Goal: Task Accomplishment & Management: Complete application form

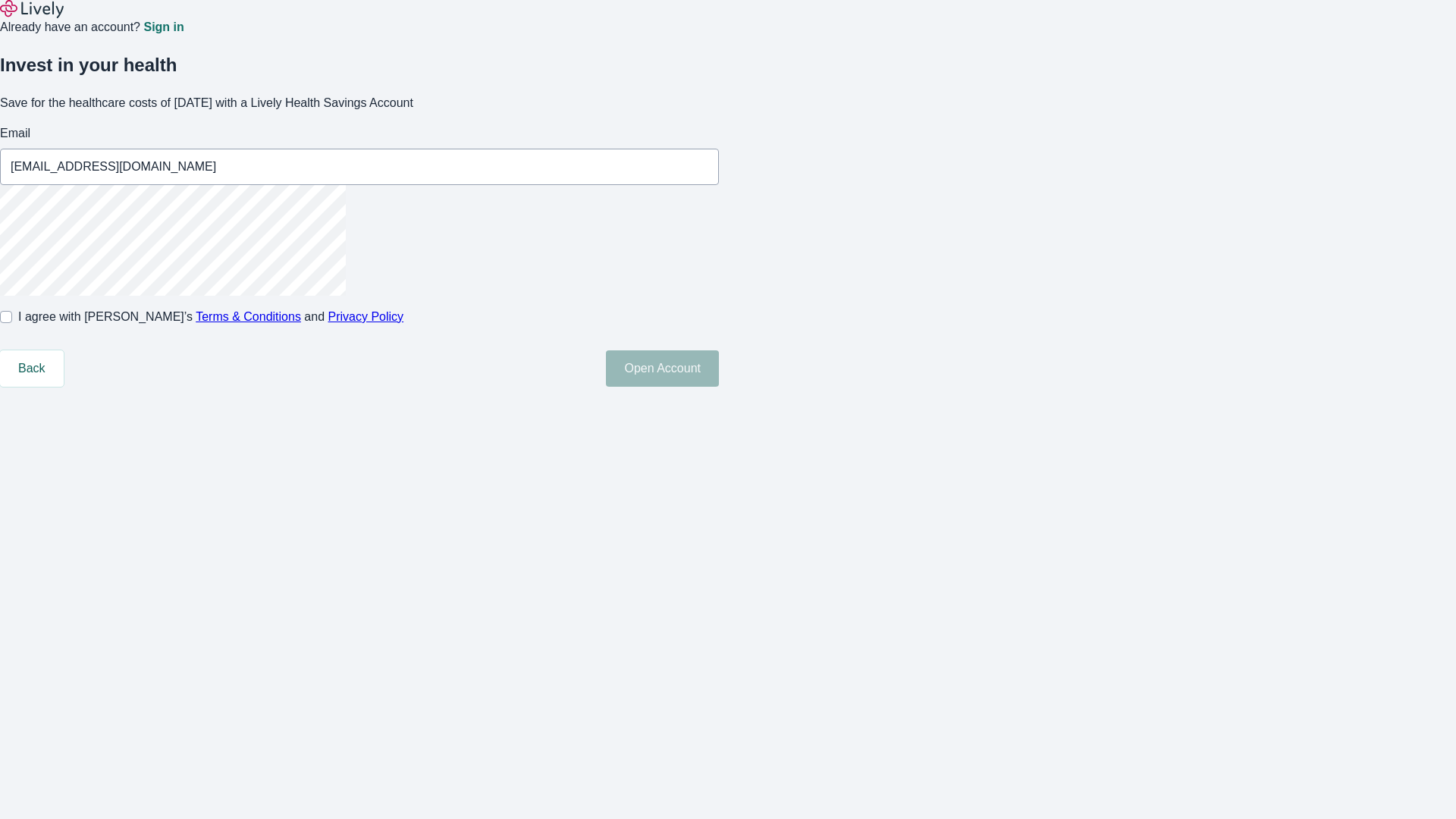
click at [12, 323] on input "I agree with Lively’s Terms & Conditions and Privacy Policy" at bounding box center [6, 317] width 12 height 12
checkbox input "true"
click at [719, 387] on button "Open Account" at bounding box center [661, 368] width 113 height 37
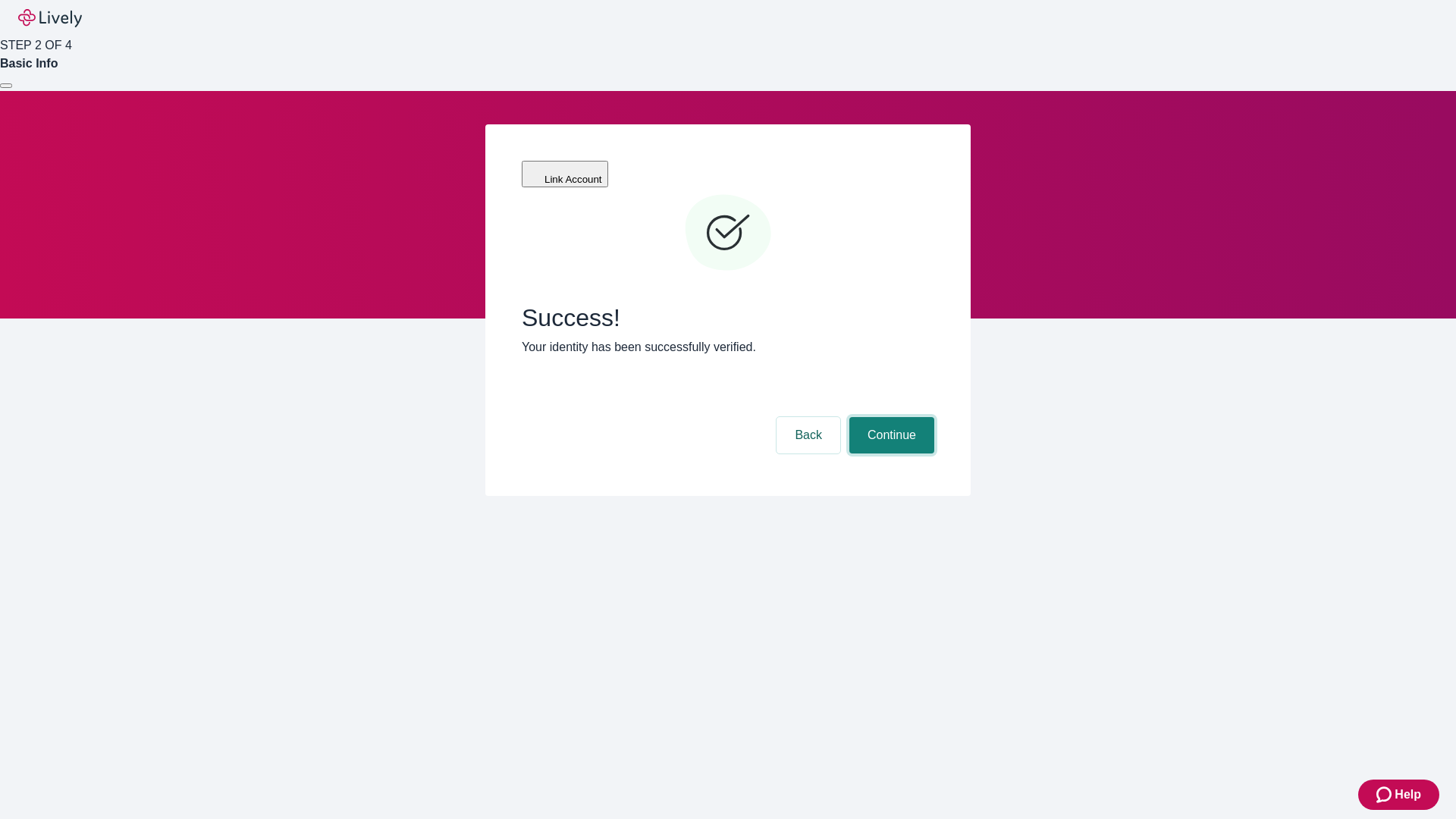
click at [889, 417] on button "Continue" at bounding box center [891, 435] width 85 height 37
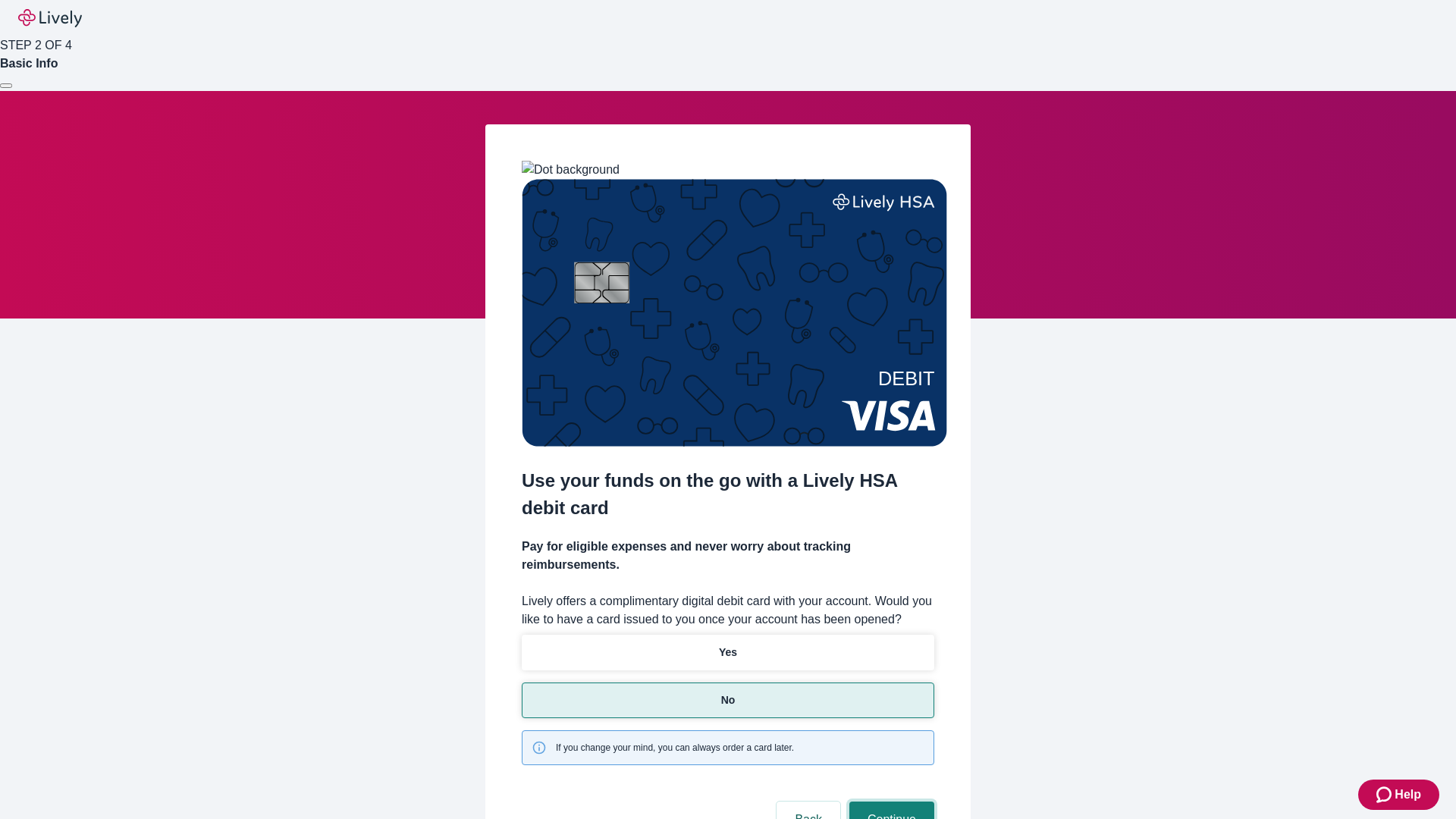
click at [889, 802] on button "Continue" at bounding box center [891, 820] width 85 height 37
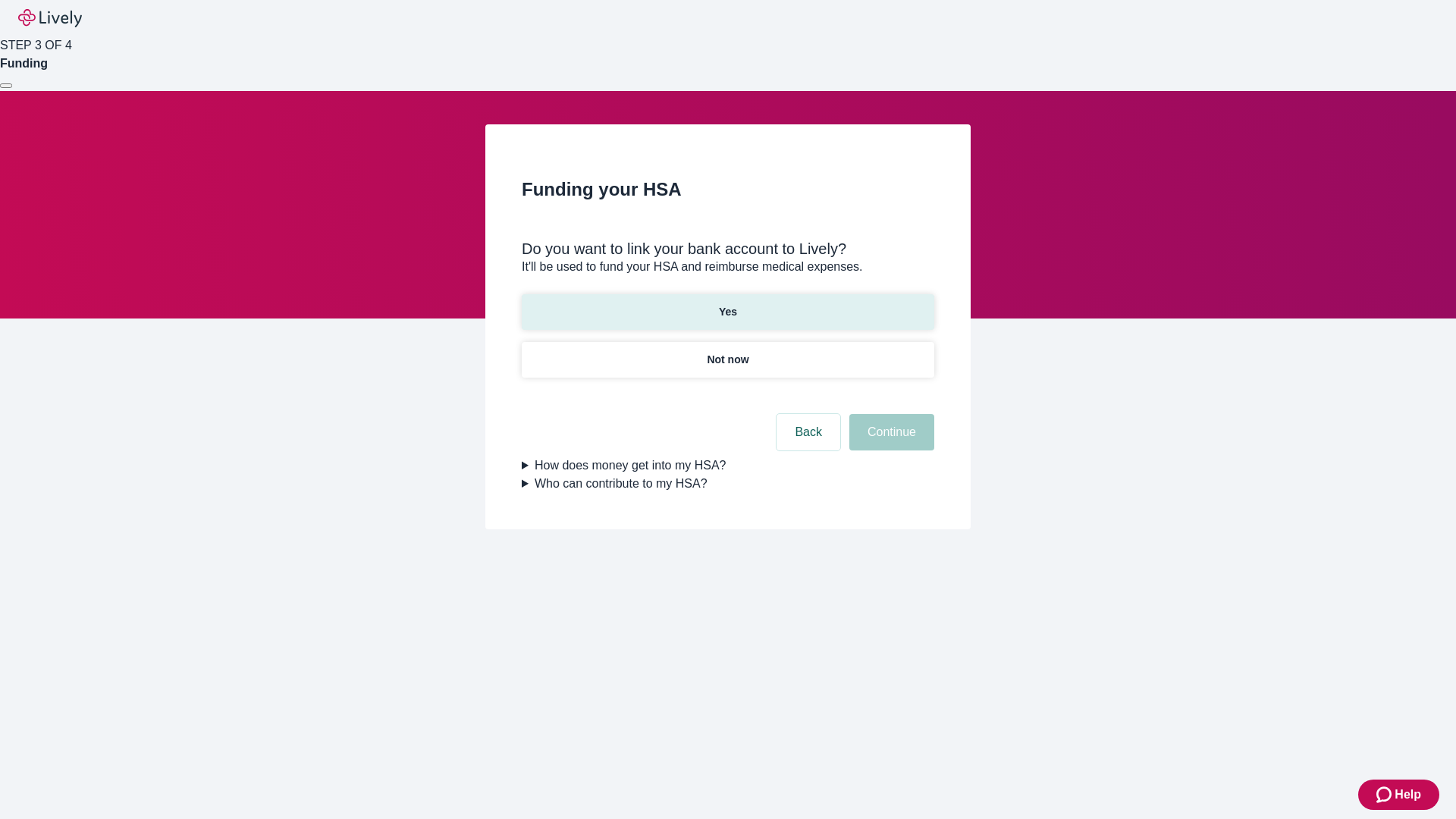
click at [727, 304] on p "Yes" at bounding box center [728, 312] width 18 height 16
click at [889, 414] on button "Continue" at bounding box center [891, 432] width 85 height 37
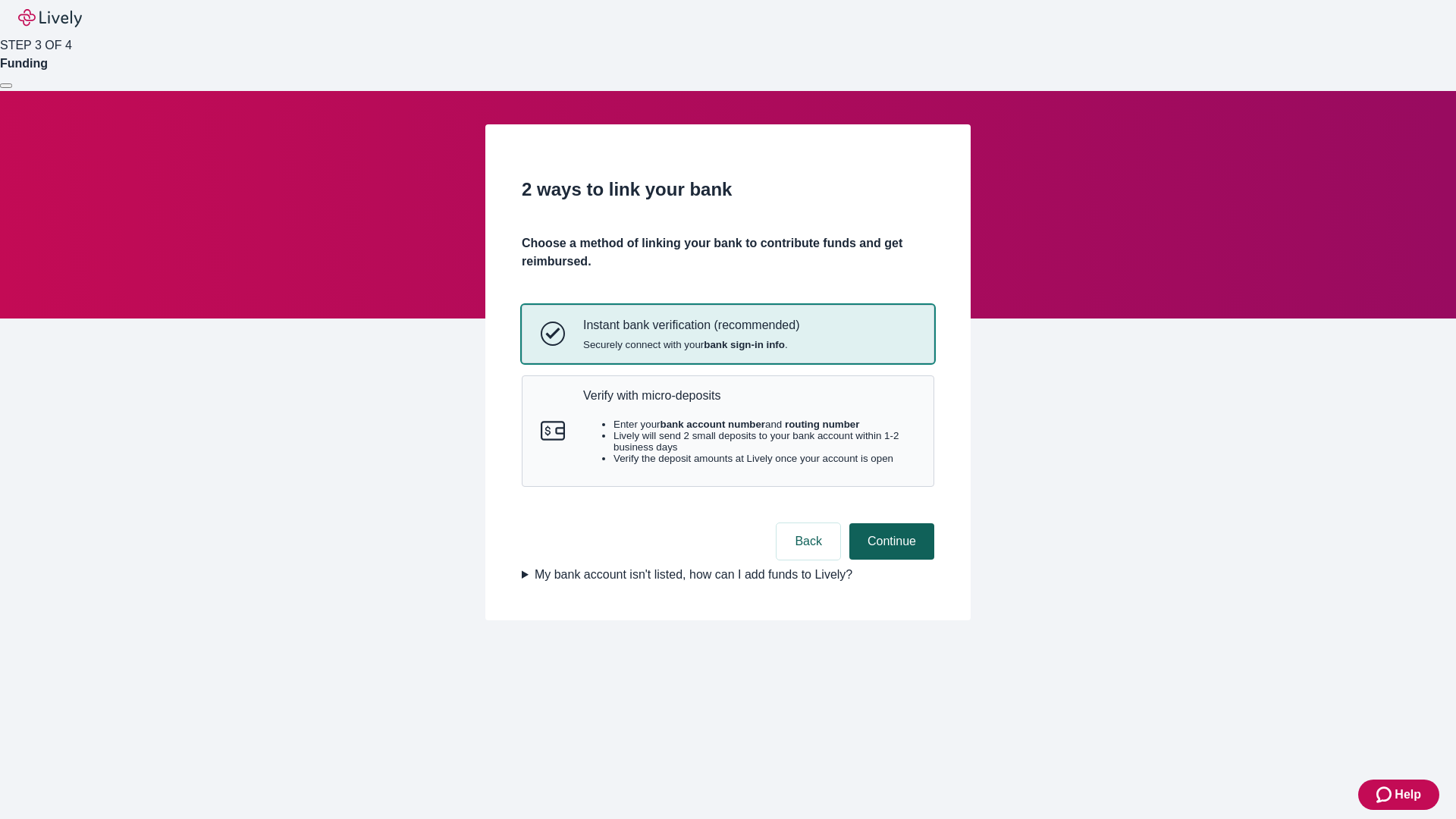
click at [749, 402] on p "Verify with micro-deposits" at bounding box center [749, 395] width 332 height 15
click at [889, 560] on button "Continue" at bounding box center [891, 541] width 85 height 37
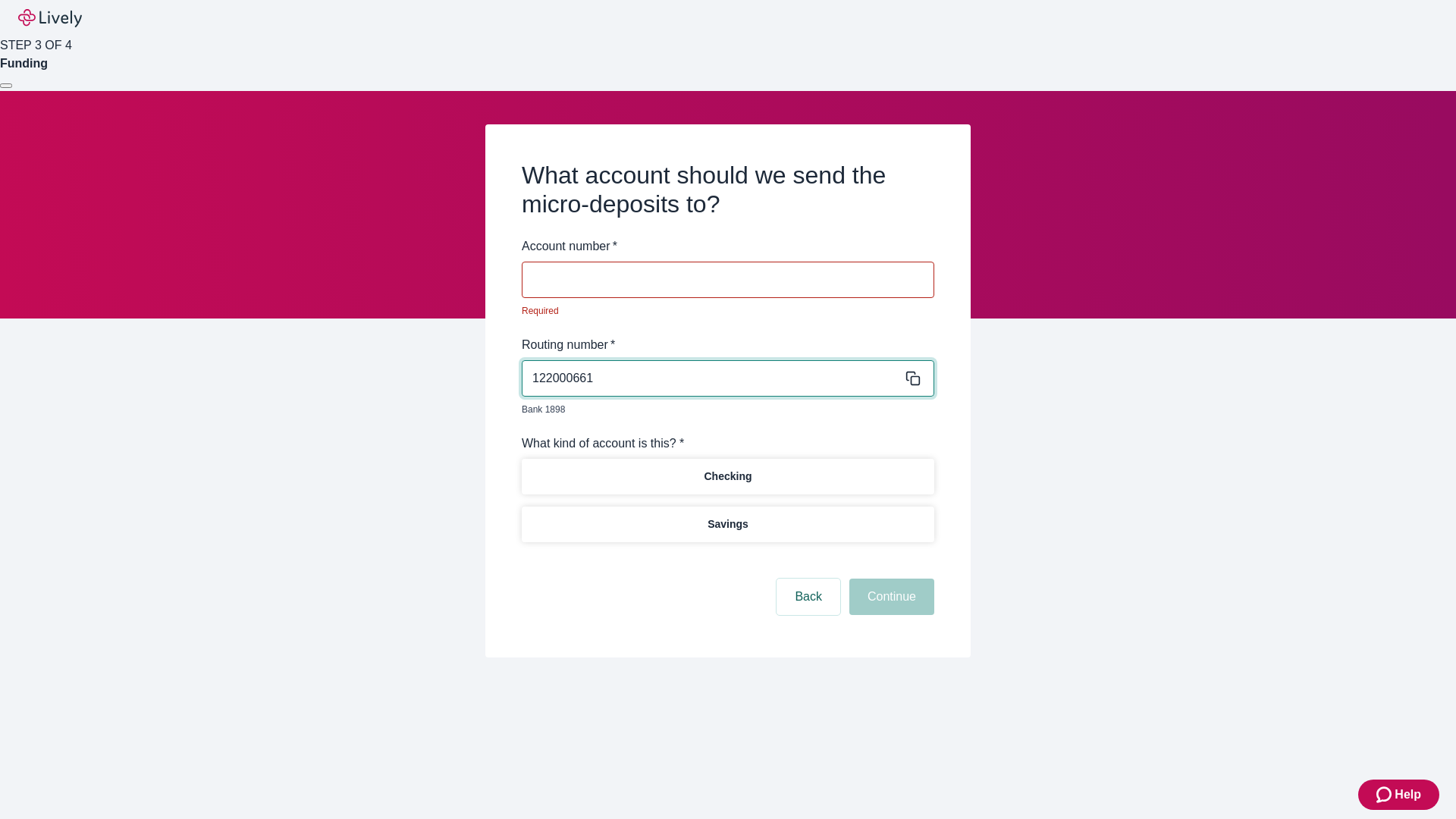
type input "122000661"
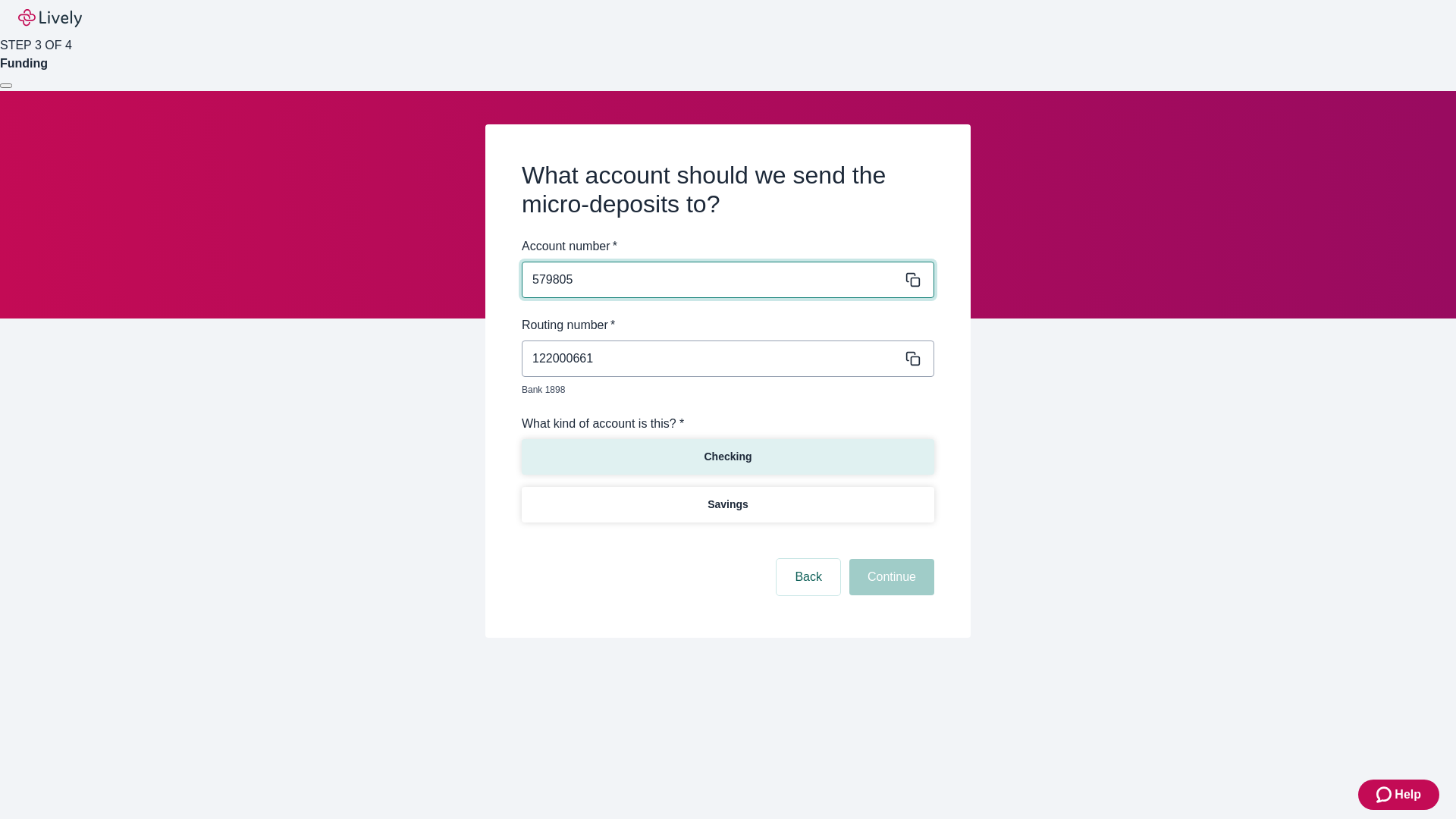
type input "579805"
click at [727, 449] on p "Checking" at bounding box center [727, 457] width 47 height 16
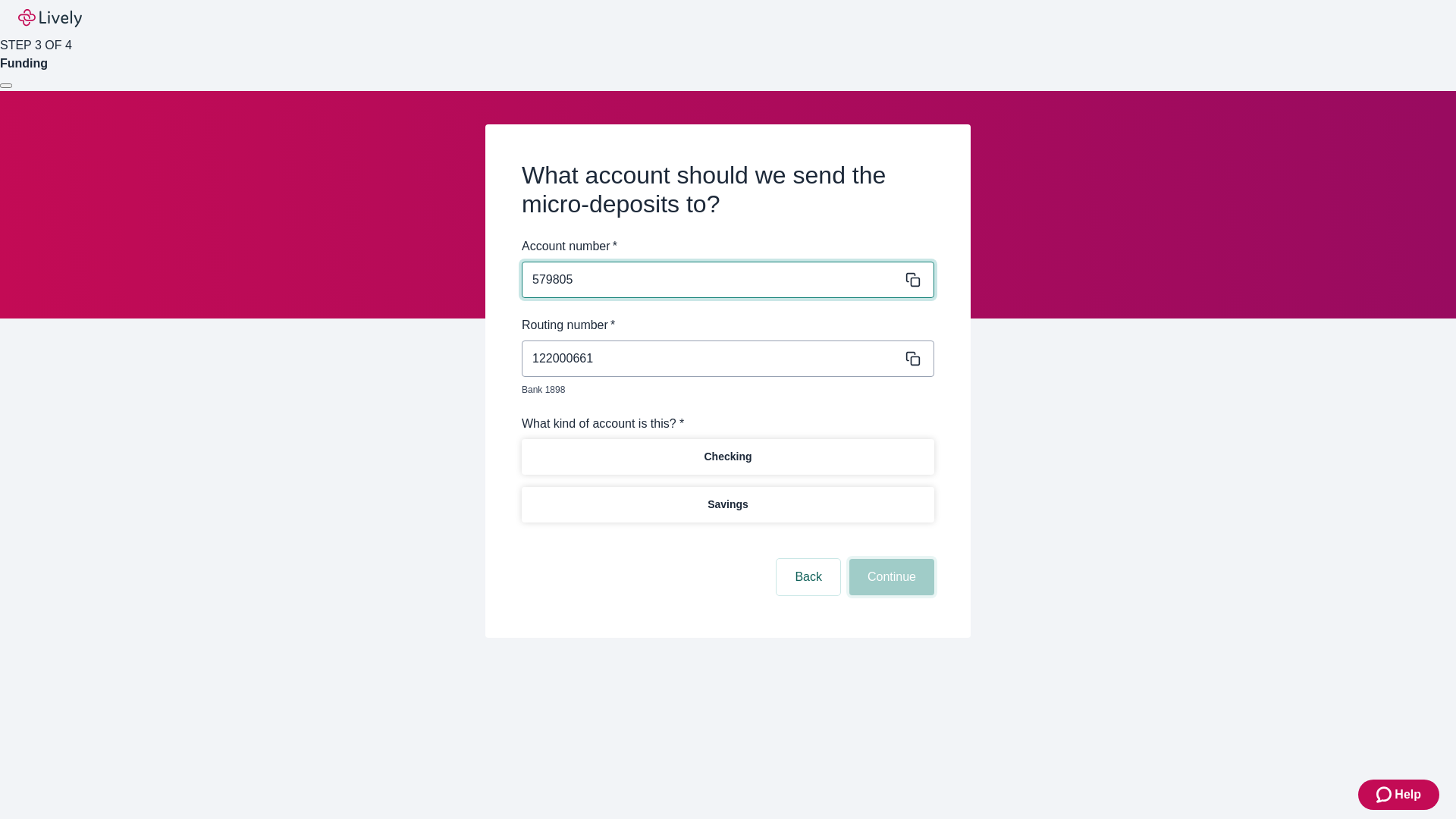
click at [889, 560] on button "Continue" at bounding box center [891, 577] width 85 height 37
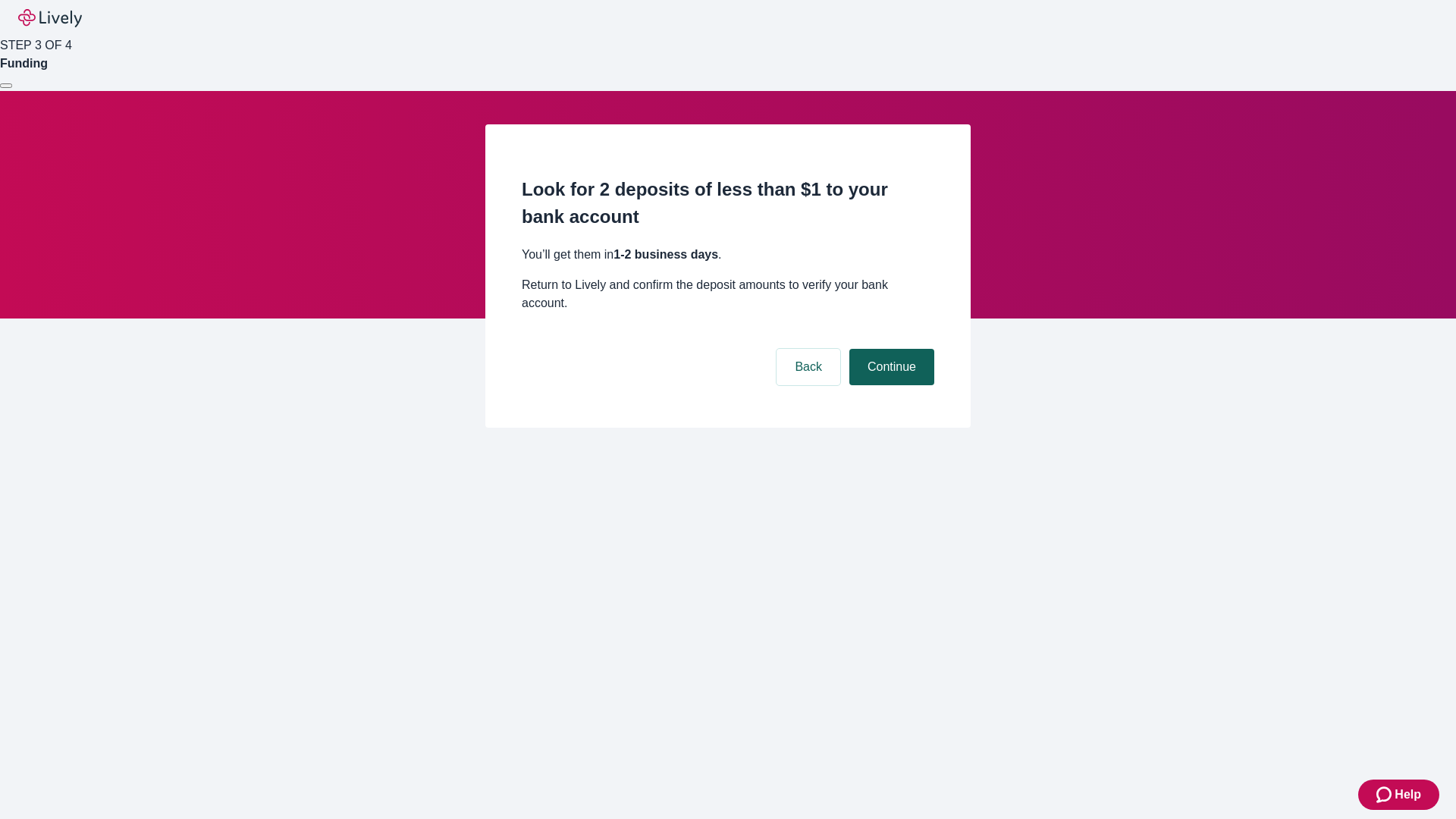
click at [889, 349] on button "Continue" at bounding box center [891, 367] width 85 height 37
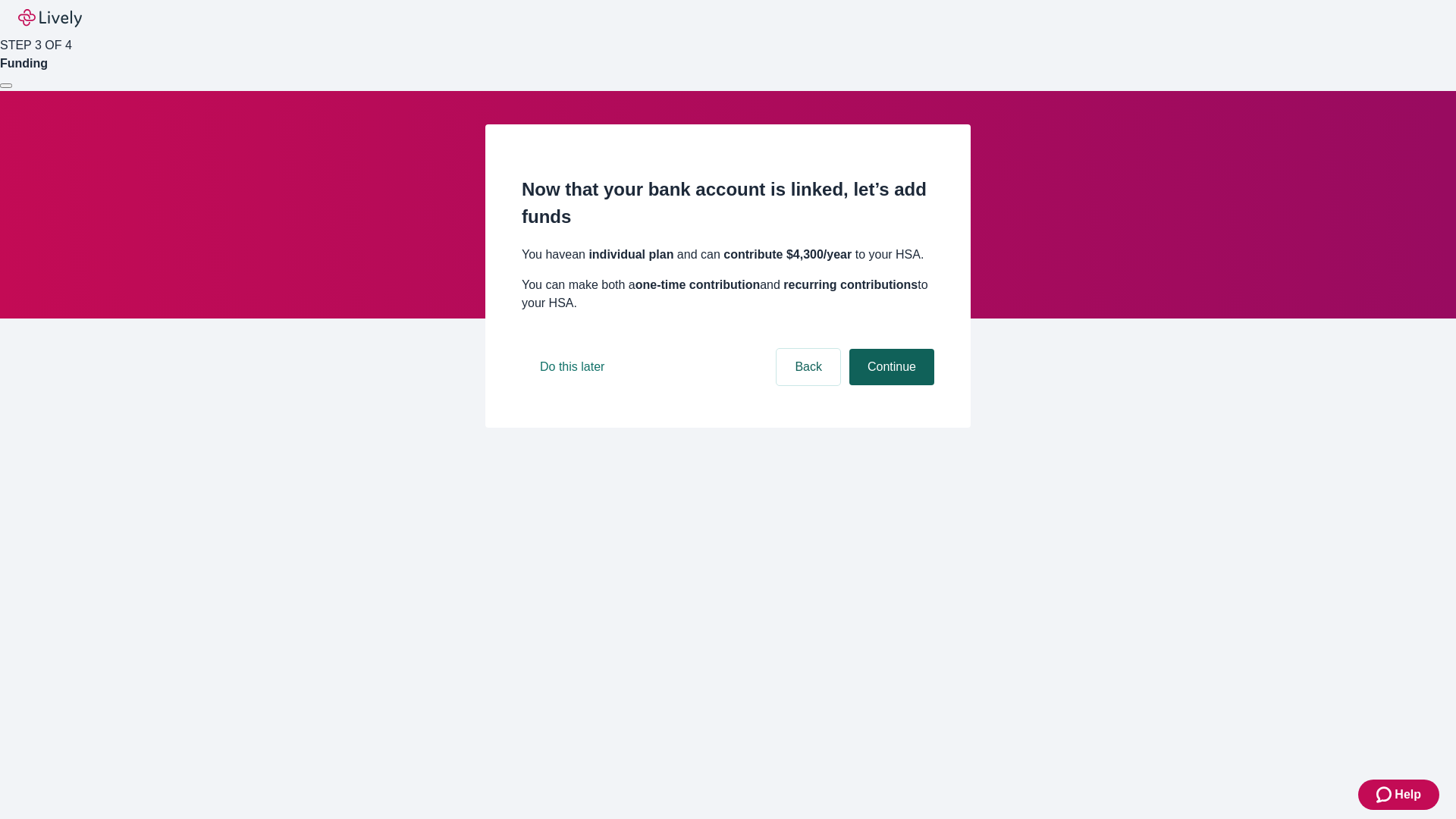
click at [889, 385] on button "Continue" at bounding box center [891, 367] width 85 height 37
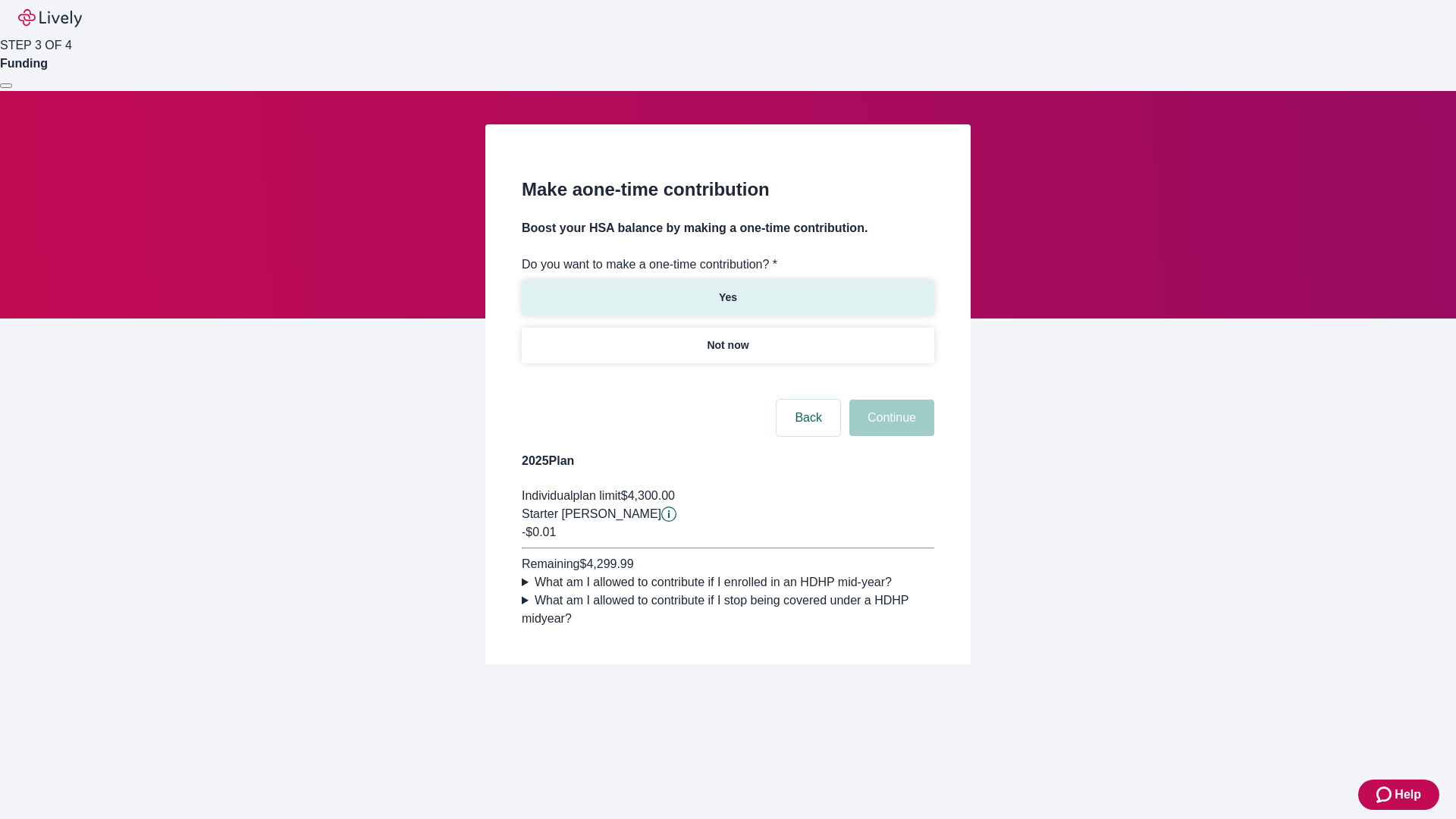
click at [727, 290] on p "Yes" at bounding box center [728, 297] width 18 height 16
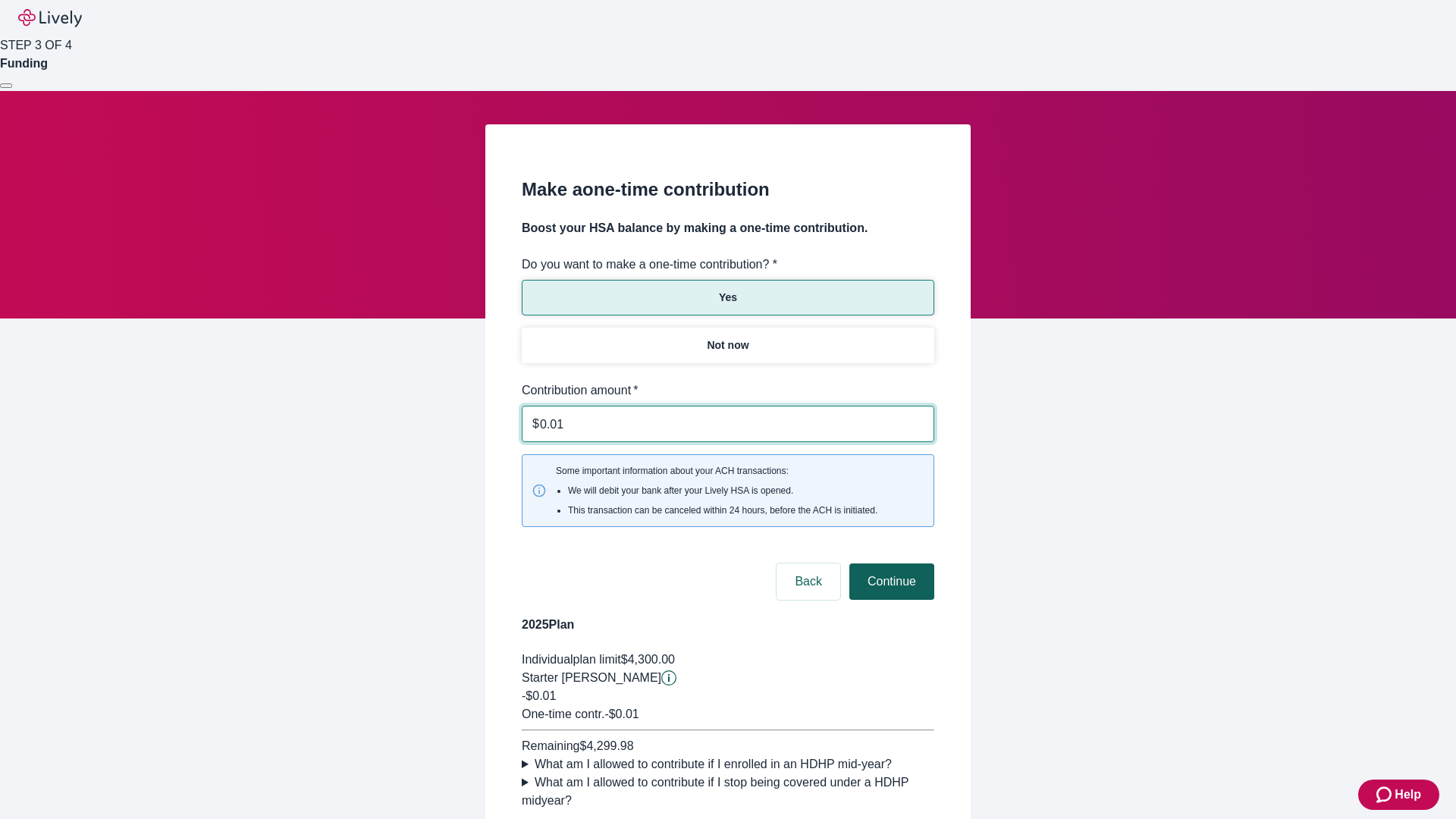
type input "0.01"
click at [889, 564] on button "Continue" at bounding box center [891, 582] width 85 height 37
